Goal: Transaction & Acquisition: Purchase product/service

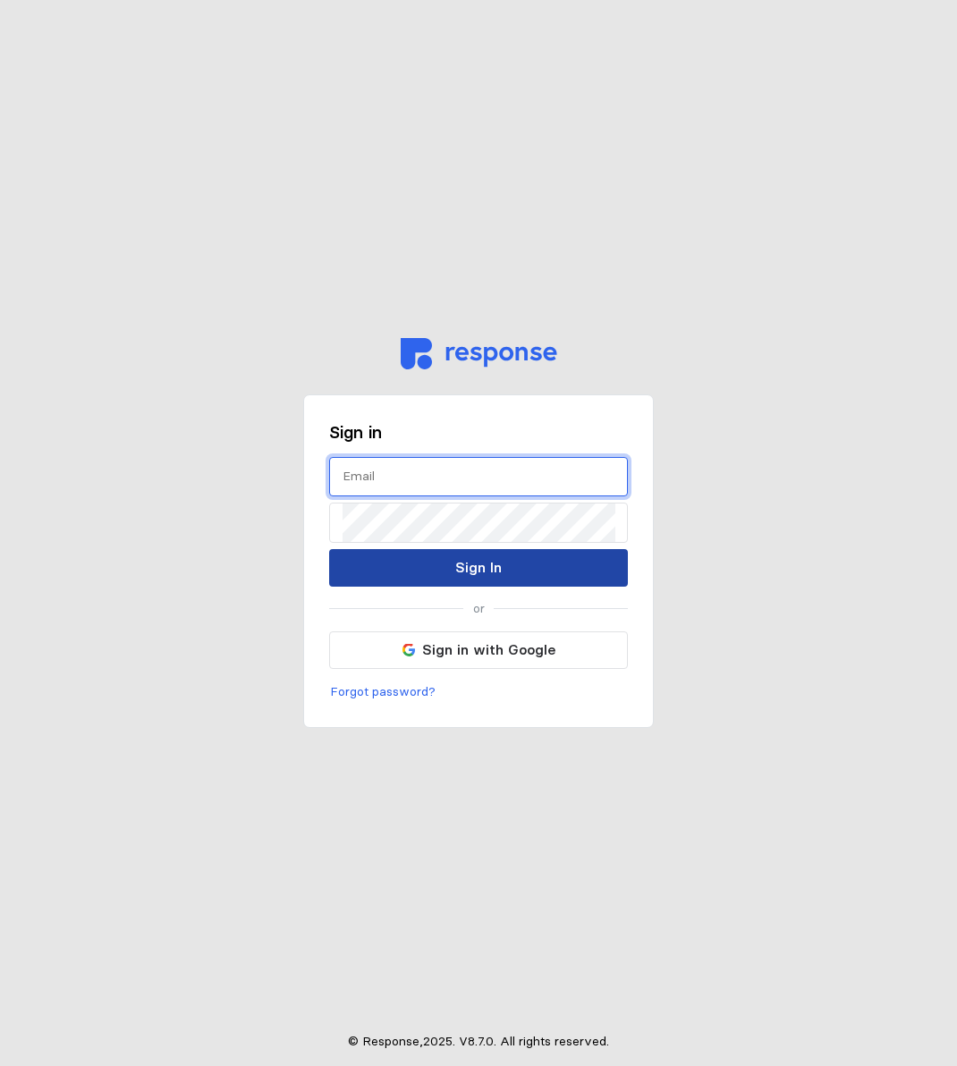
type input "[PERSON_NAME][EMAIL_ADDRESS][DOMAIN_NAME]"
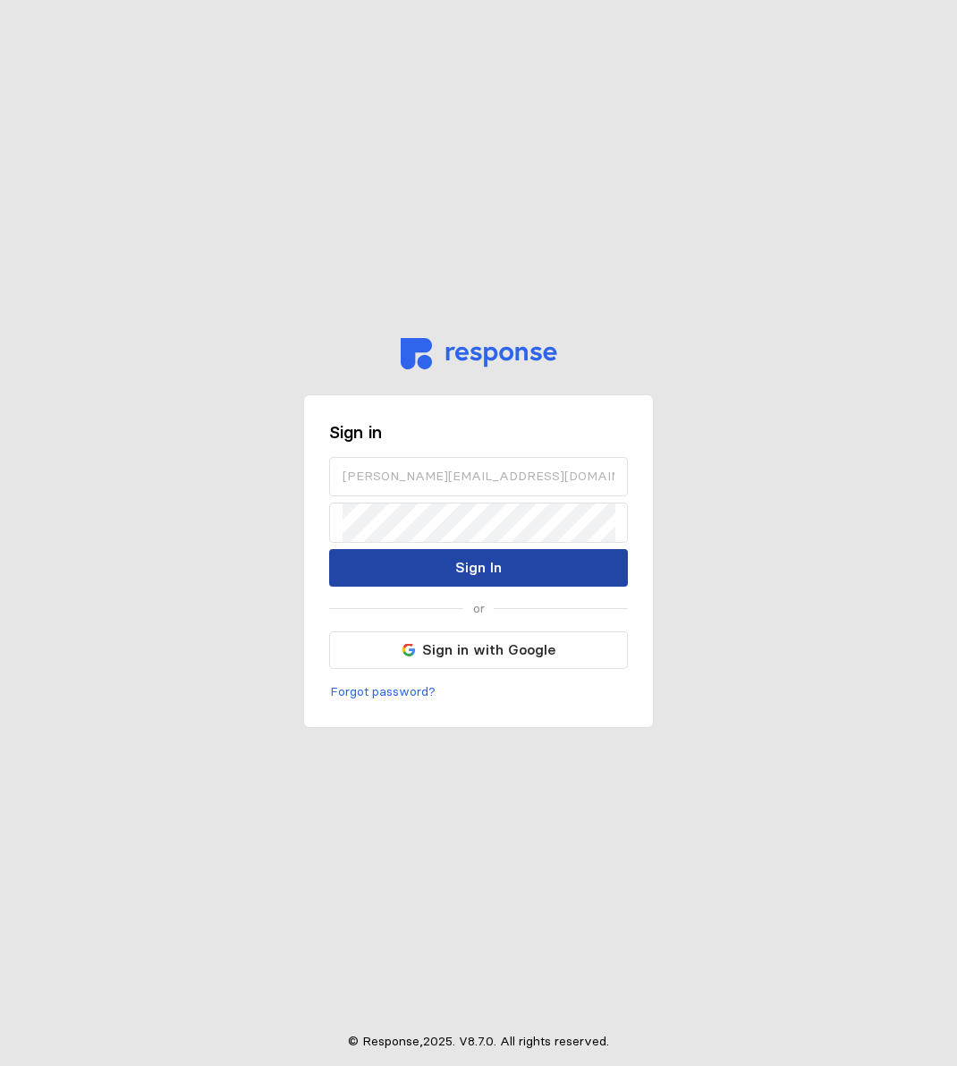
click at [478, 578] on p "Sign In" at bounding box center [478, 567] width 47 height 22
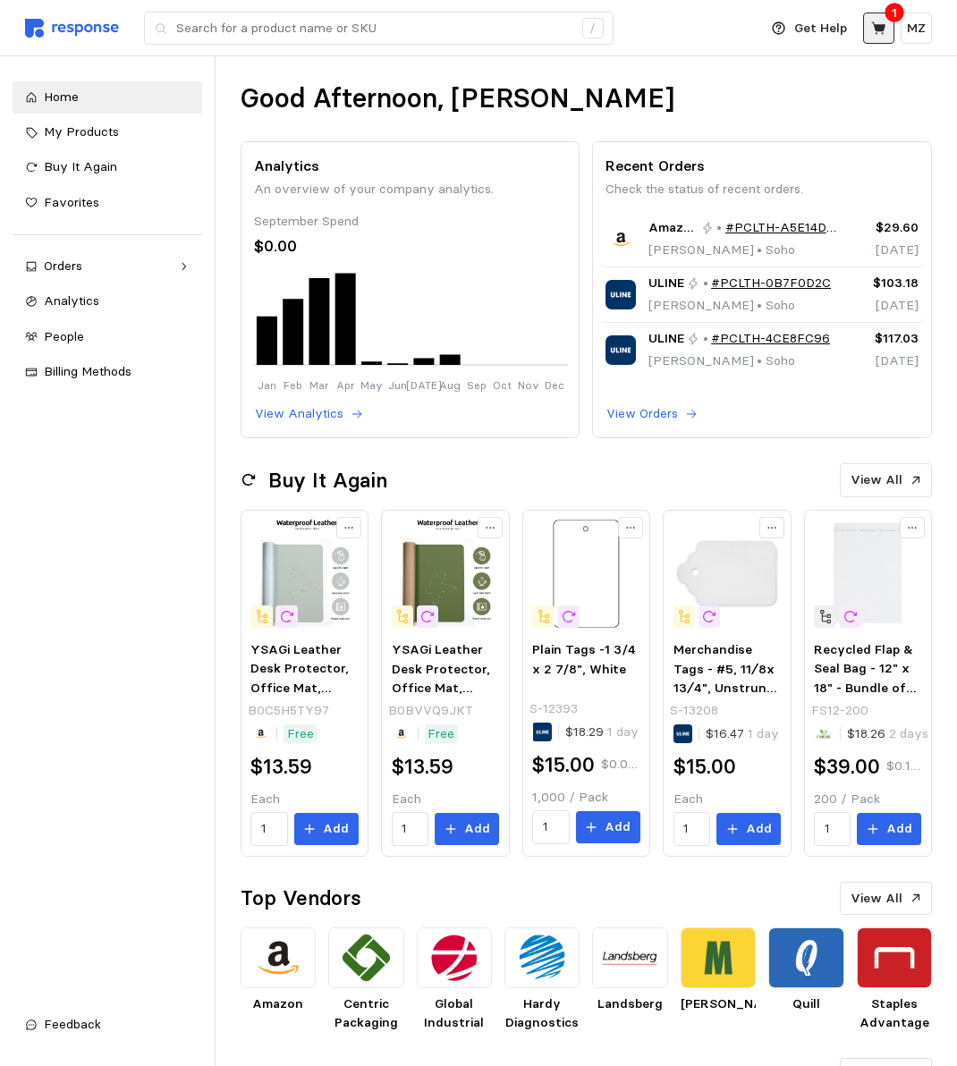
click at [871, 30] on icon at bounding box center [879, 29] width 16 height 16
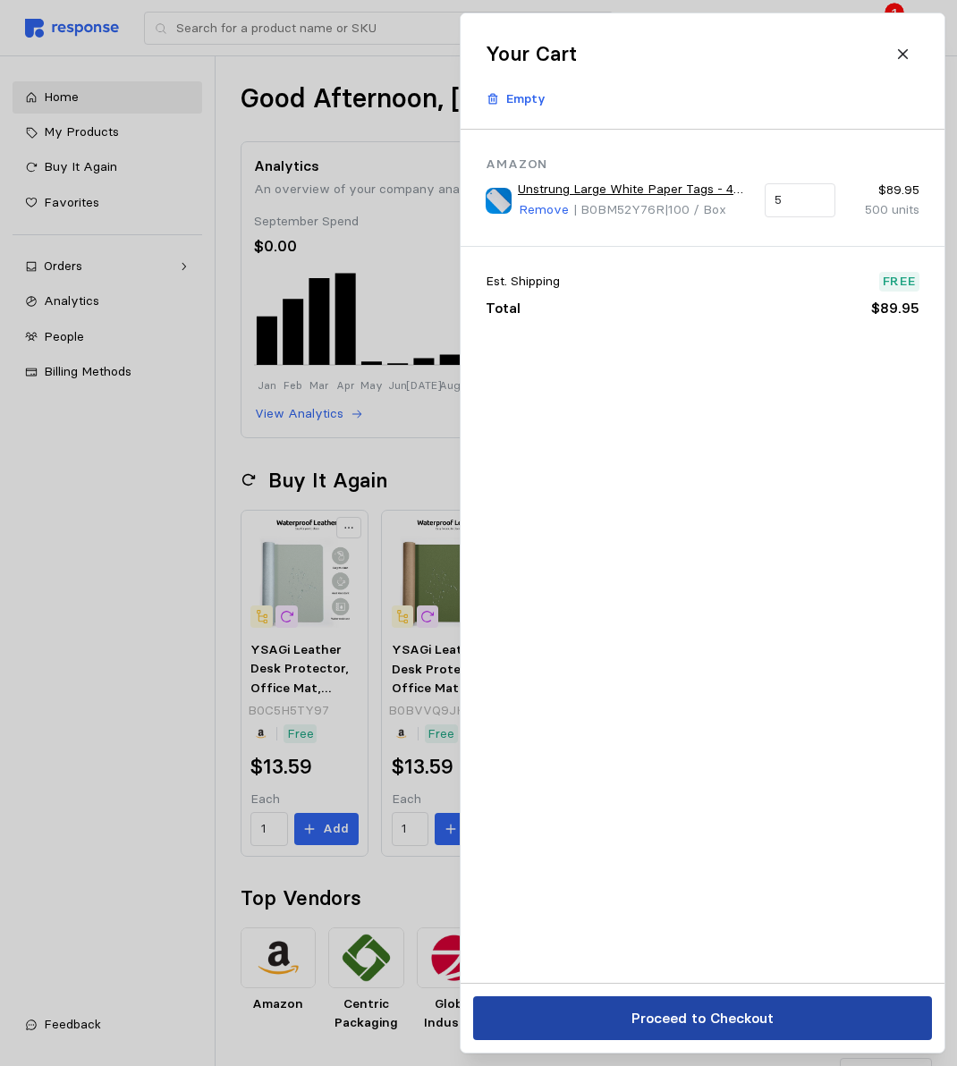
click at [724, 1023] on p "Proceed to Checkout" at bounding box center [702, 1018] width 142 height 22
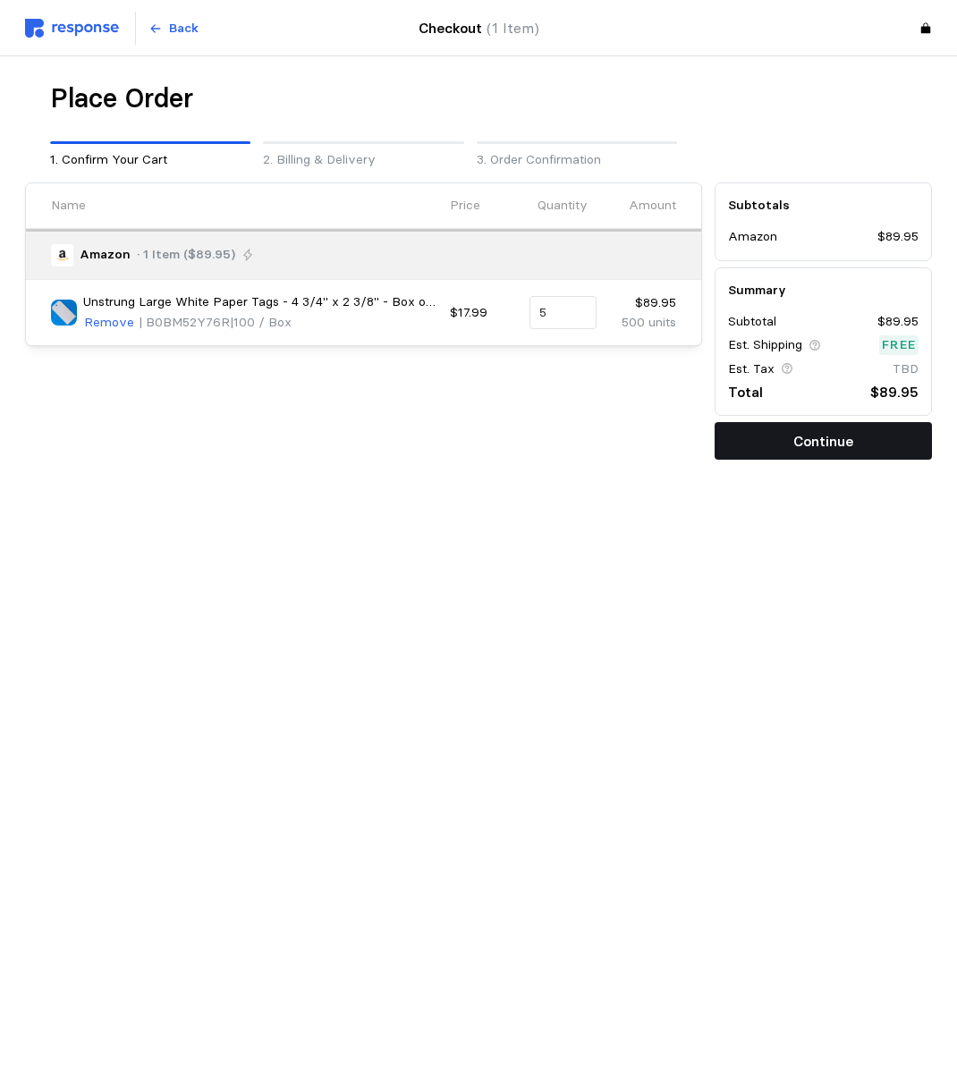
click at [790, 453] on button "Continue" at bounding box center [823, 441] width 217 height 38
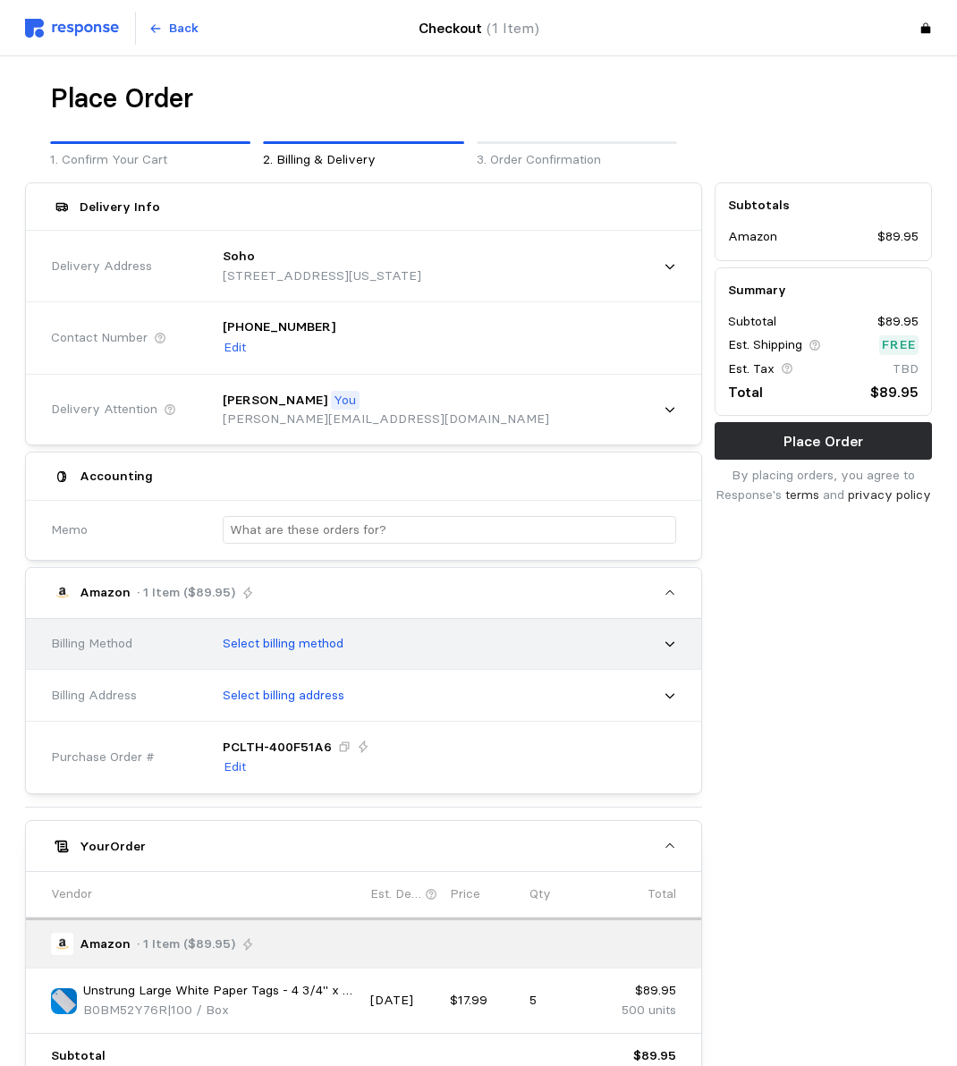
click at [386, 627] on div "Select billing method" at bounding box center [443, 644] width 466 height 45
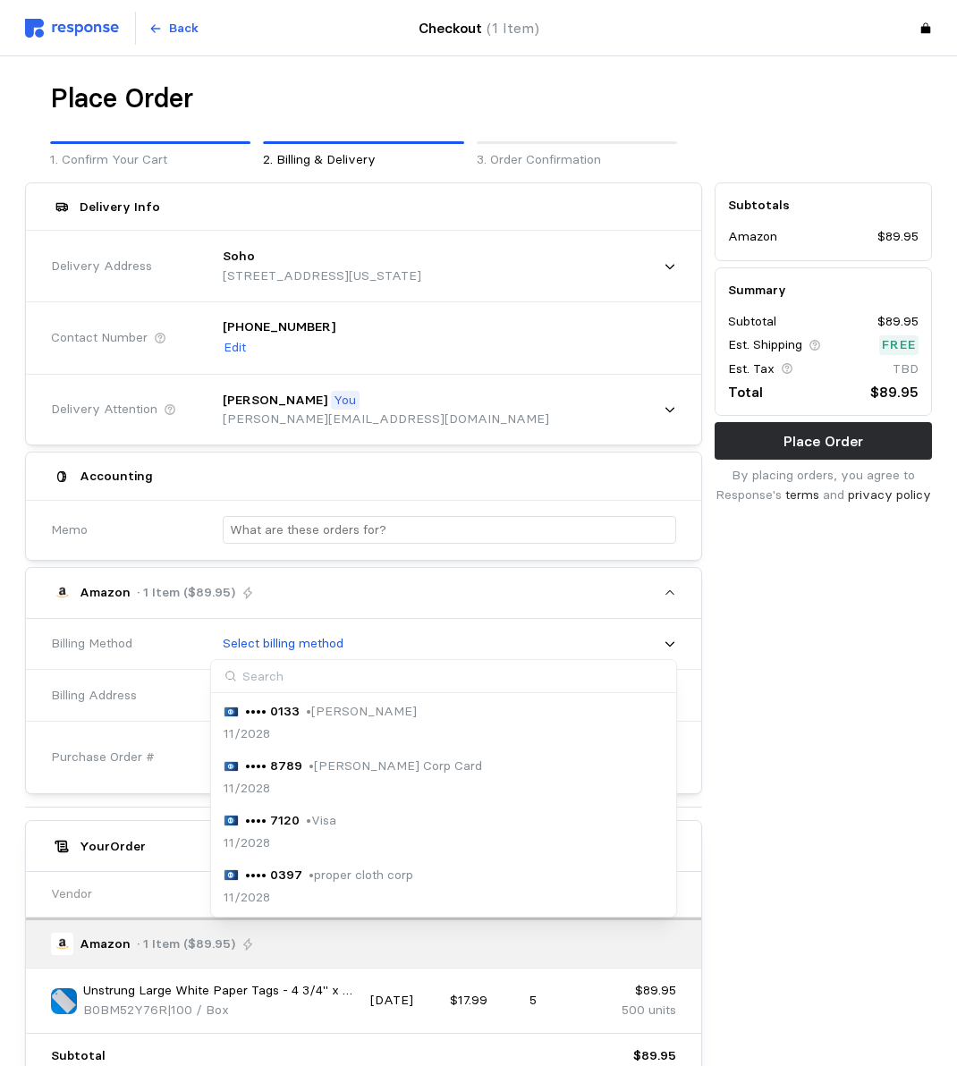
click at [338, 821] on div "•••• 7120 • Visa 11/2028" at bounding box center [444, 832] width 440 height 42
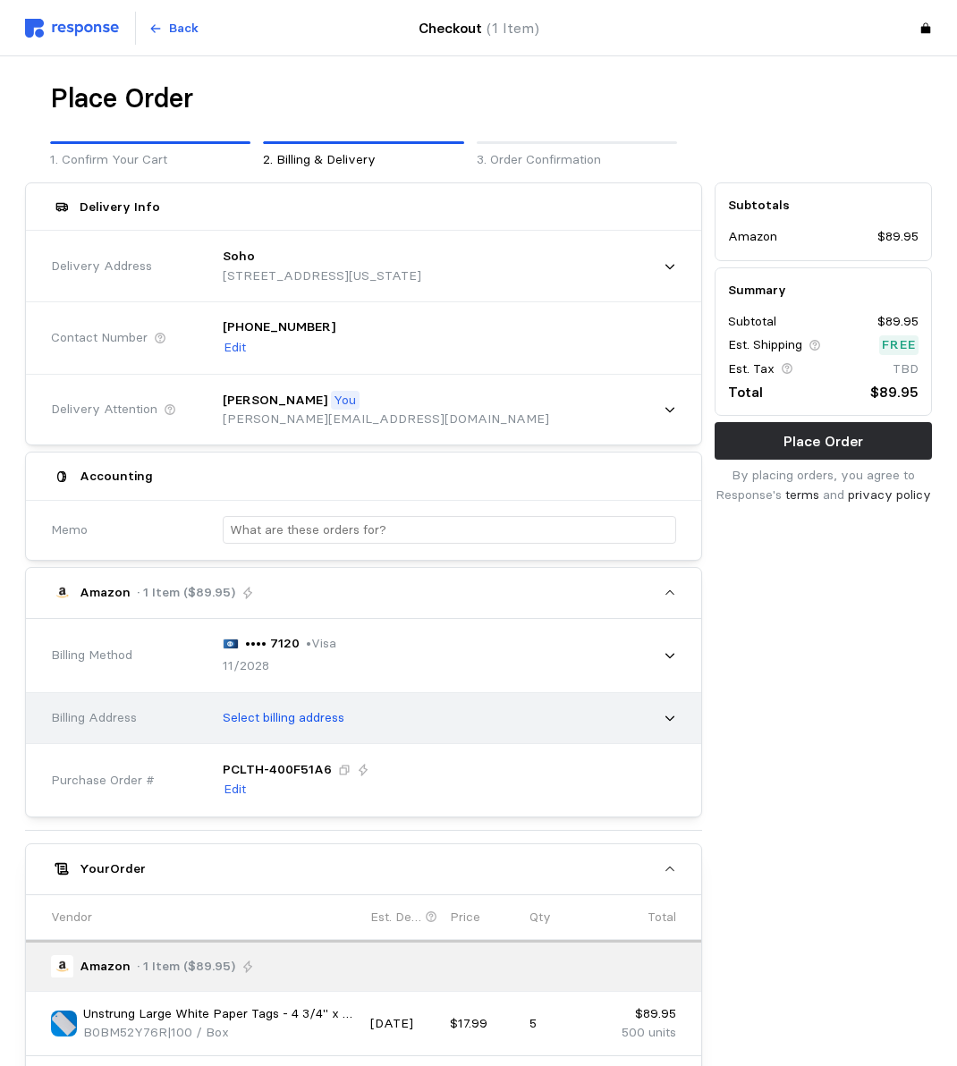
click at [339, 723] on p "Select billing address" at bounding box center [284, 718] width 122 height 20
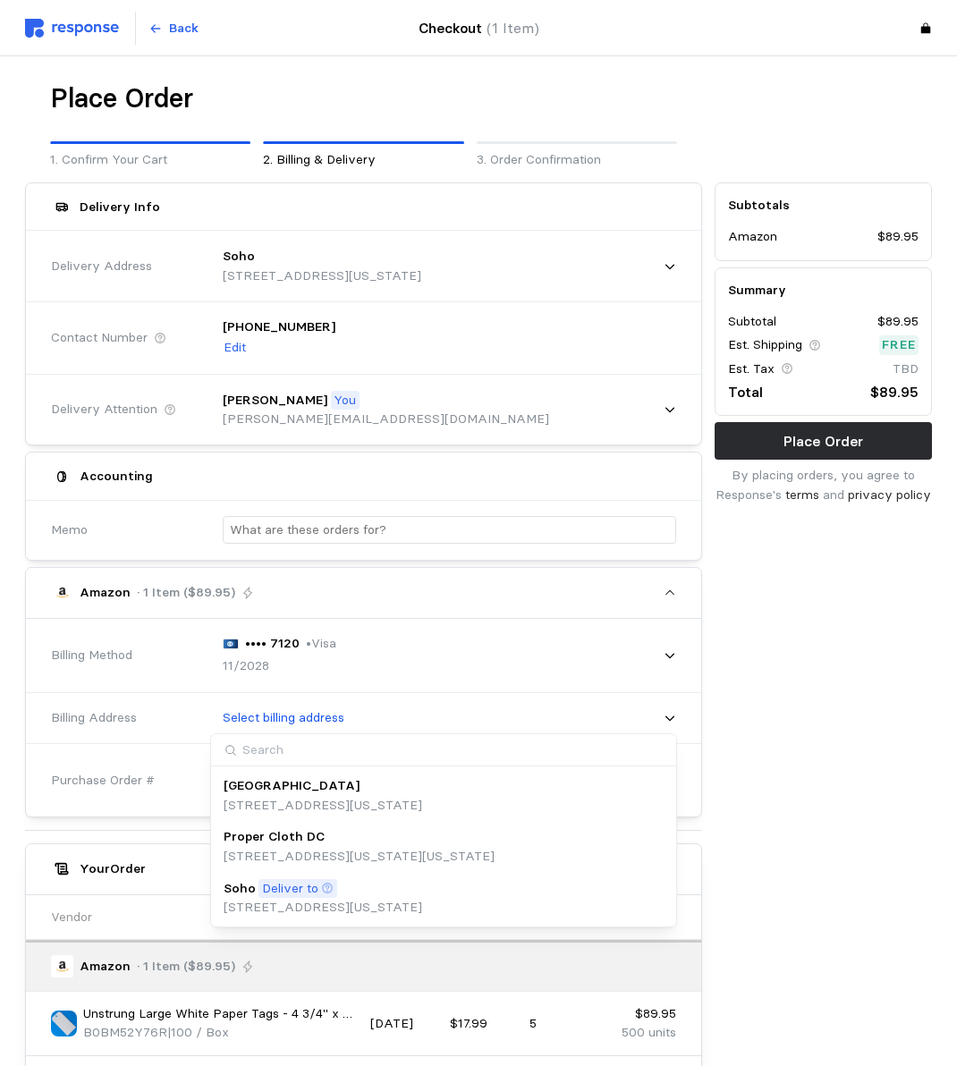
click at [328, 893] on icon at bounding box center [327, 888] width 13 height 13
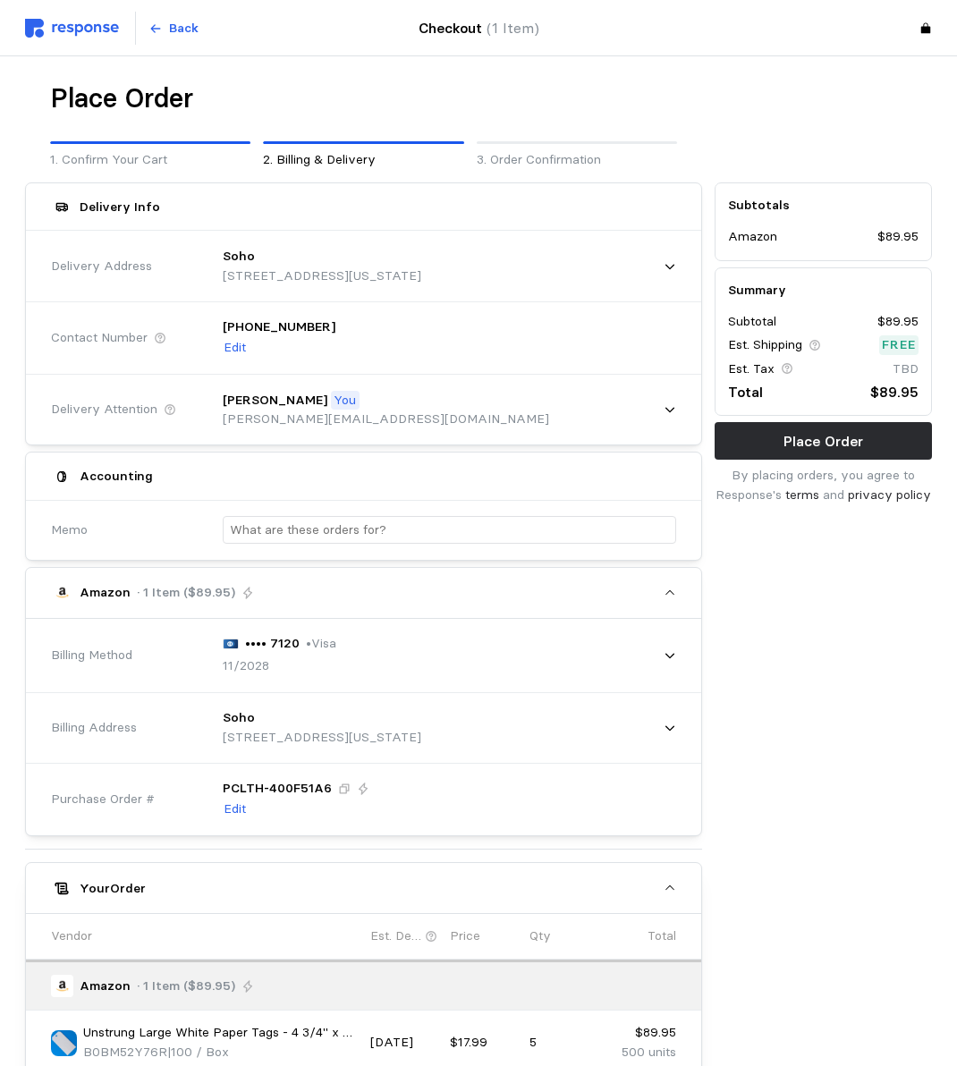
click at [889, 744] on div "Subtotals Amazon $89.95 Summary Subtotal $89.95 Est. Shipping Free Est. Tax TBD…" at bounding box center [823, 721] width 230 height 1091
click at [848, 434] on p "Place Order" at bounding box center [823, 441] width 80 height 22
